Goal: Task Accomplishment & Management: Use online tool/utility

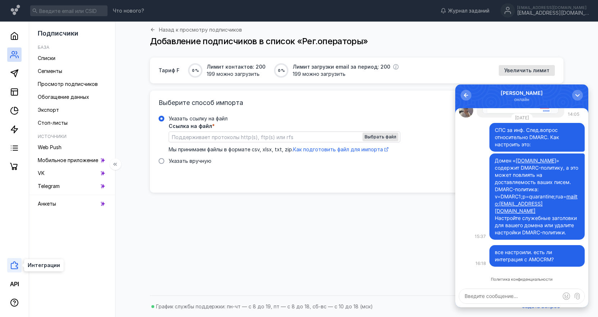
click at [14, 267] on icon at bounding box center [14, 265] width 9 height 9
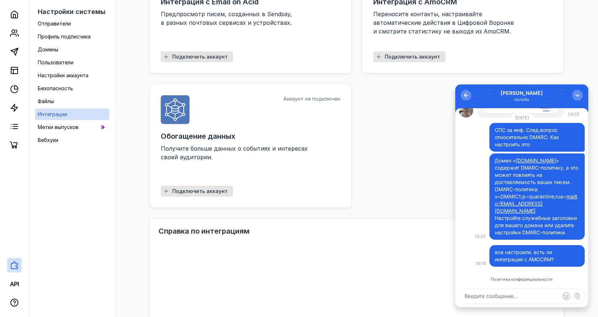
scroll to position [144, 0]
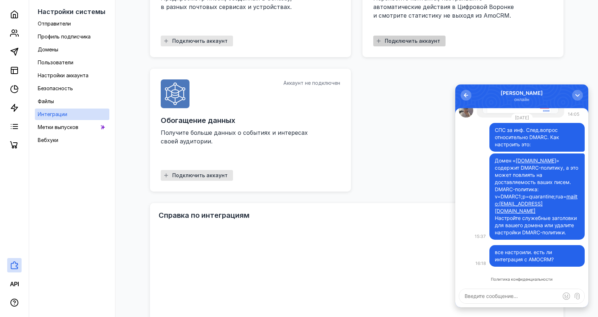
click at [409, 41] on span "Подключить аккаунт" at bounding box center [412, 41] width 55 height 6
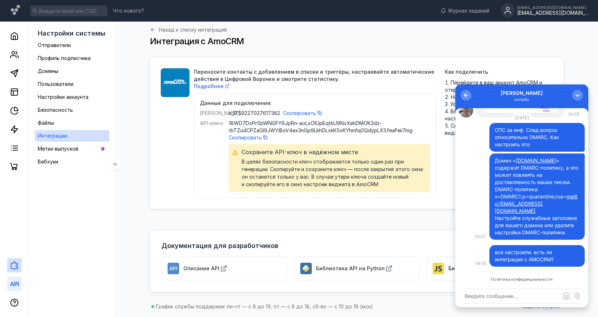
click at [13, 284] on icon at bounding box center [12, 284] width 4 height 4
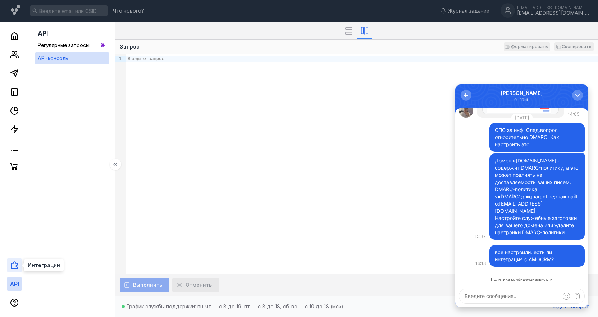
click at [13, 267] on icon at bounding box center [14, 265] width 9 height 9
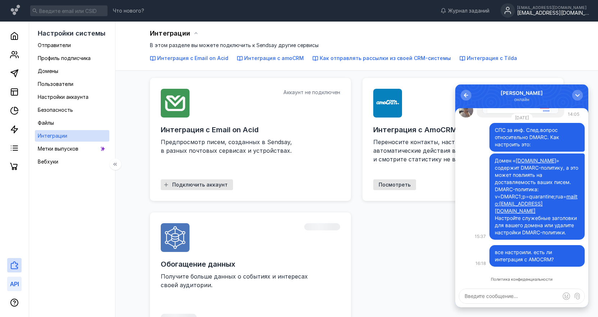
click at [14, 283] on icon at bounding box center [14, 284] width 9 height 9
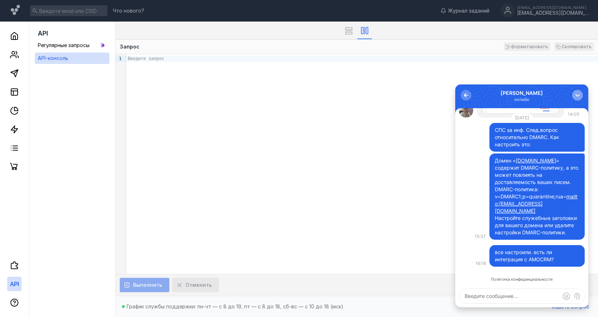
click at [576, 96] on div "button" at bounding box center [577, 95] width 7 height 7
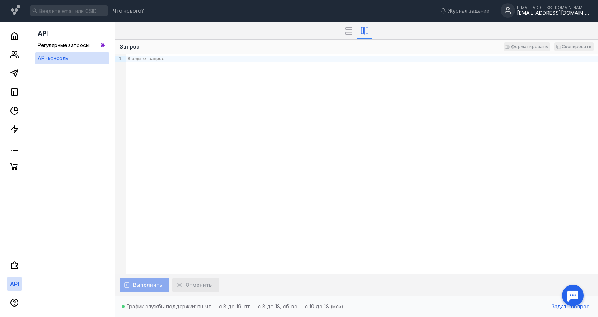
click at [559, 12] on div "[EMAIL_ADDRESS][DOMAIN_NAME]" at bounding box center [553, 13] width 72 height 6
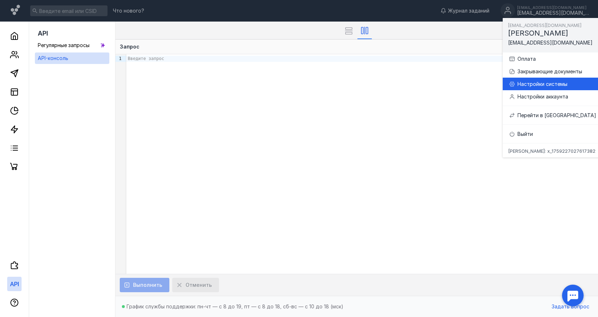
click at [535, 84] on div "Настройки системы" at bounding box center [560, 84] width 85 height 7
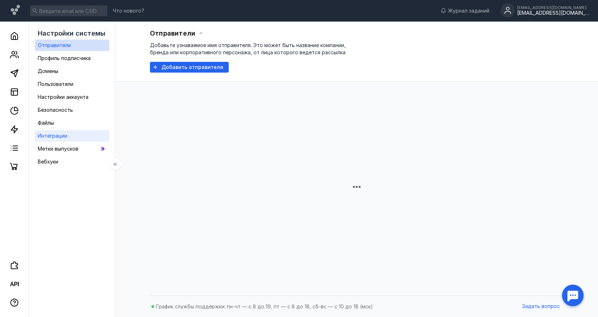
click at [47, 137] on span "Интеграции" at bounding box center [52, 136] width 29 height 6
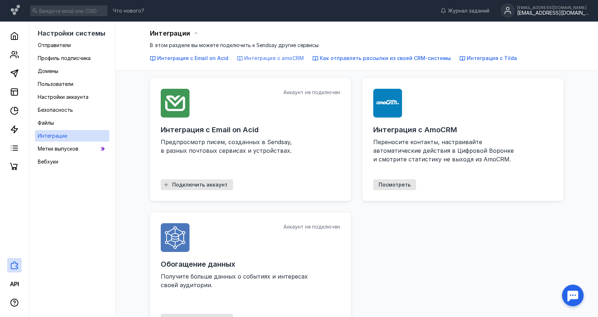
click at [270, 60] on span "Интеграция с amoCRM" at bounding box center [274, 58] width 60 height 6
click at [389, 183] on span "Посмотреть" at bounding box center [395, 185] width 32 height 6
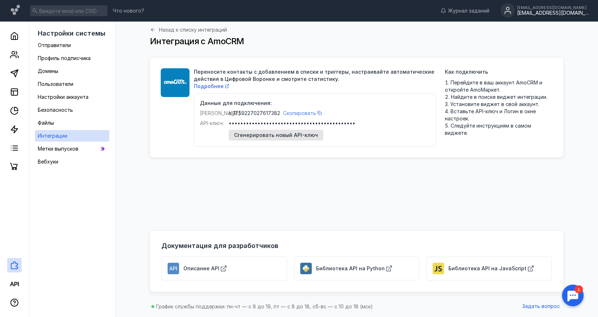
click at [318, 114] on icon "button" at bounding box center [320, 113] width 4 height 4
click at [288, 137] on span "Сгенерировать новый API-ключ" at bounding box center [276, 135] width 84 height 6
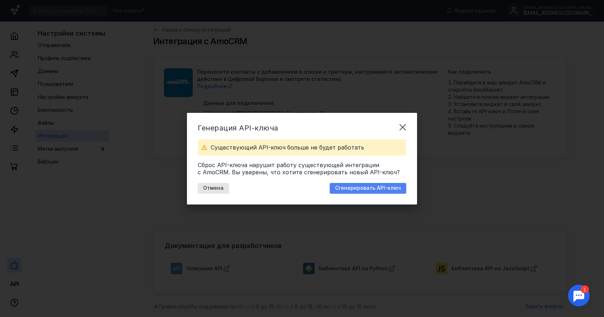
click at [361, 191] on span "Сгенерировать API-ключ" at bounding box center [368, 188] width 66 height 6
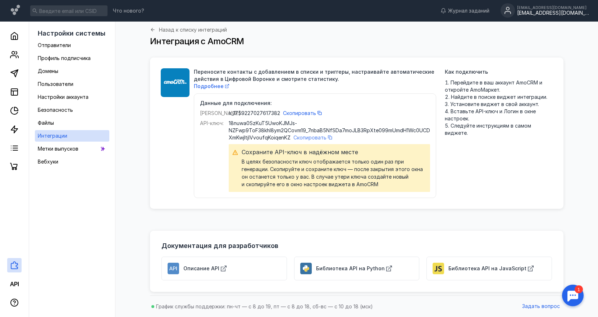
click at [311, 136] on span "Скопировать" at bounding box center [310, 138] width 33 height 6
click at [320, 138] on span "Скопировать" at bounding box center [310, 138] width 33 height 6
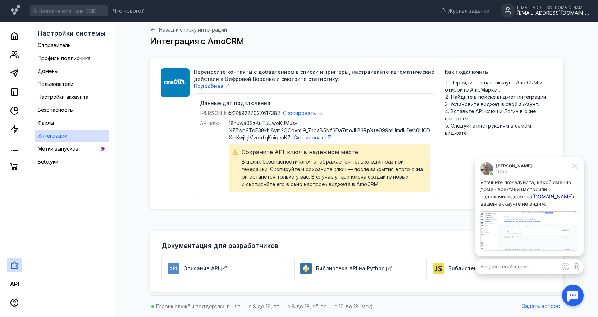
click at [552, 11] on div "[EMAIL_ADDRESS][DOMAIN_NAME]" at bounding box center [553, 13] width 72 height 6
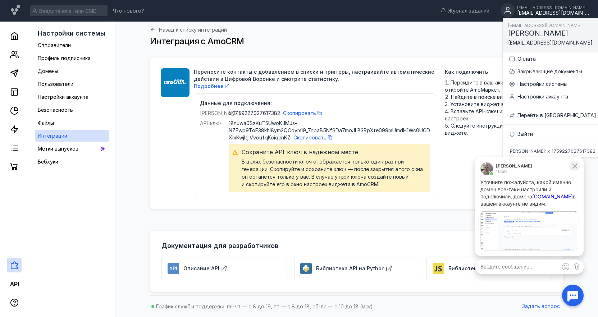
click at [574, 167] on icon at bounding box center [574, 166] width 5 height 5
